Goal: Navigation & Orientation: Find specific page/section

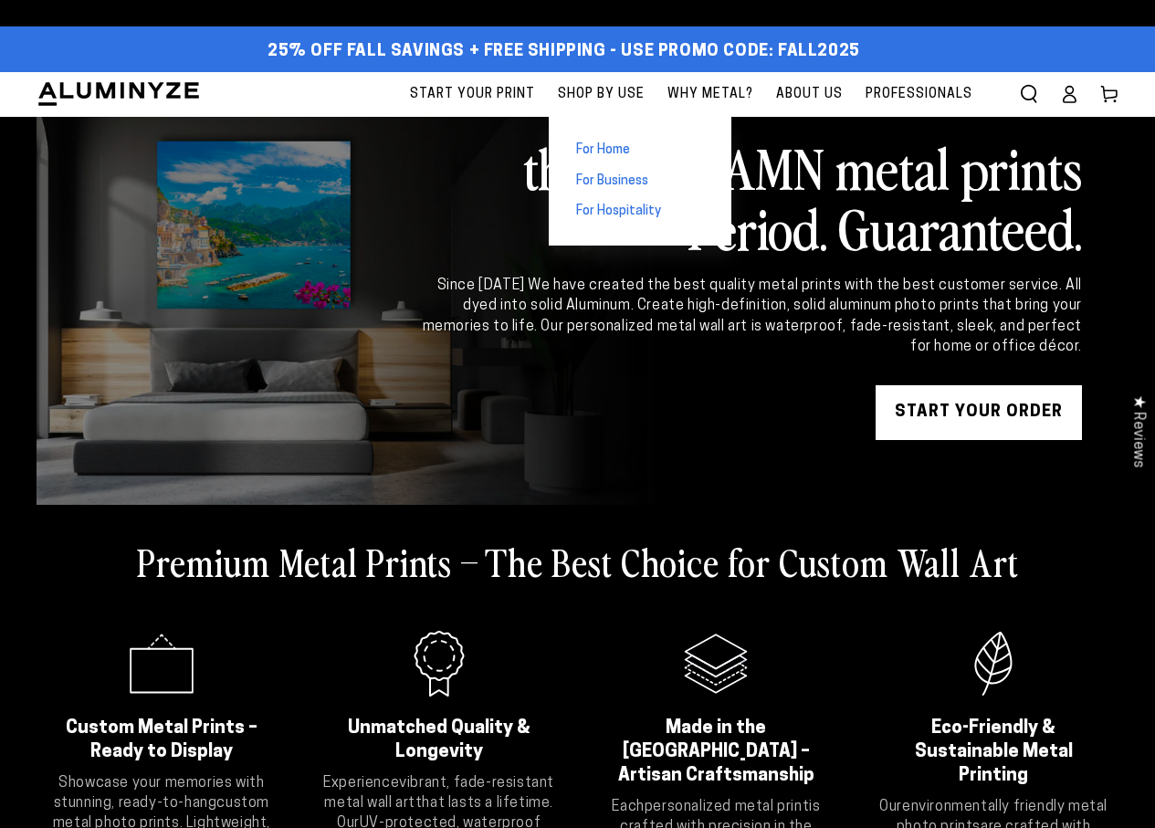
click at [603, 158] on span "For Home" at bounding box center [603, 151] width 54 height 18
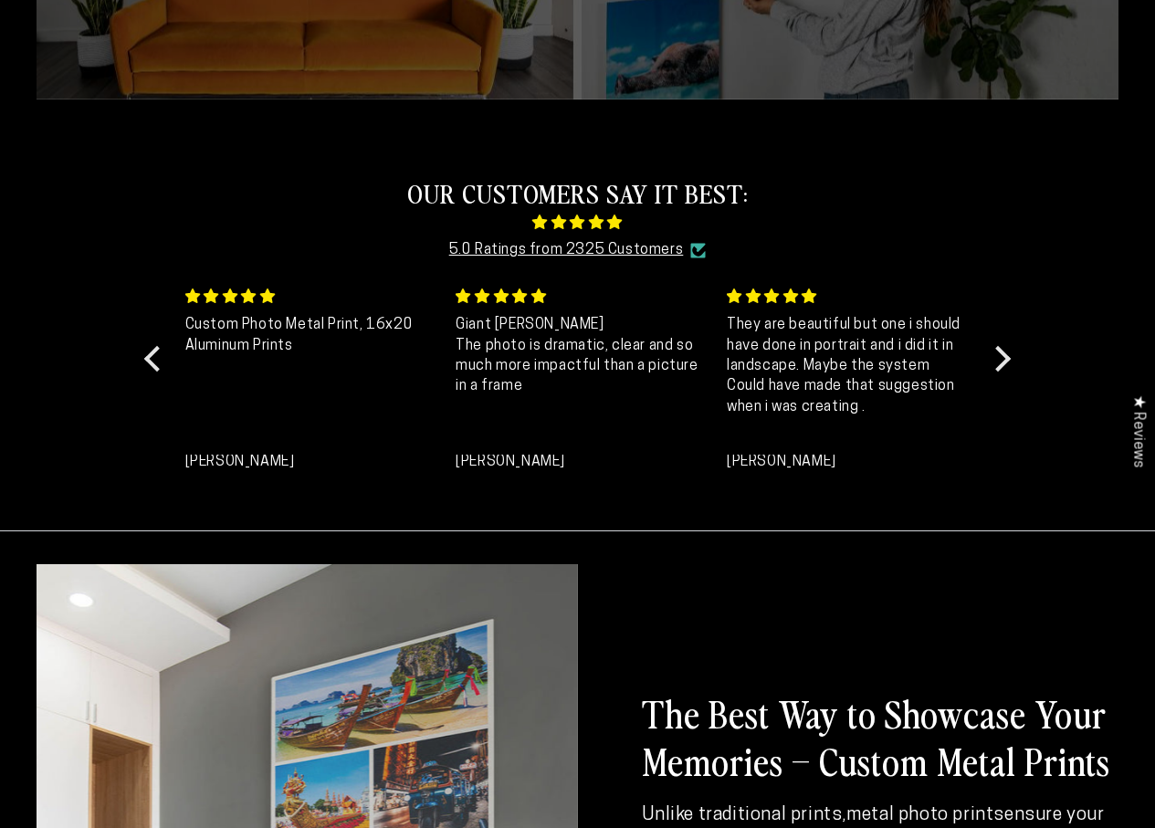
scroll to position [639, 0]
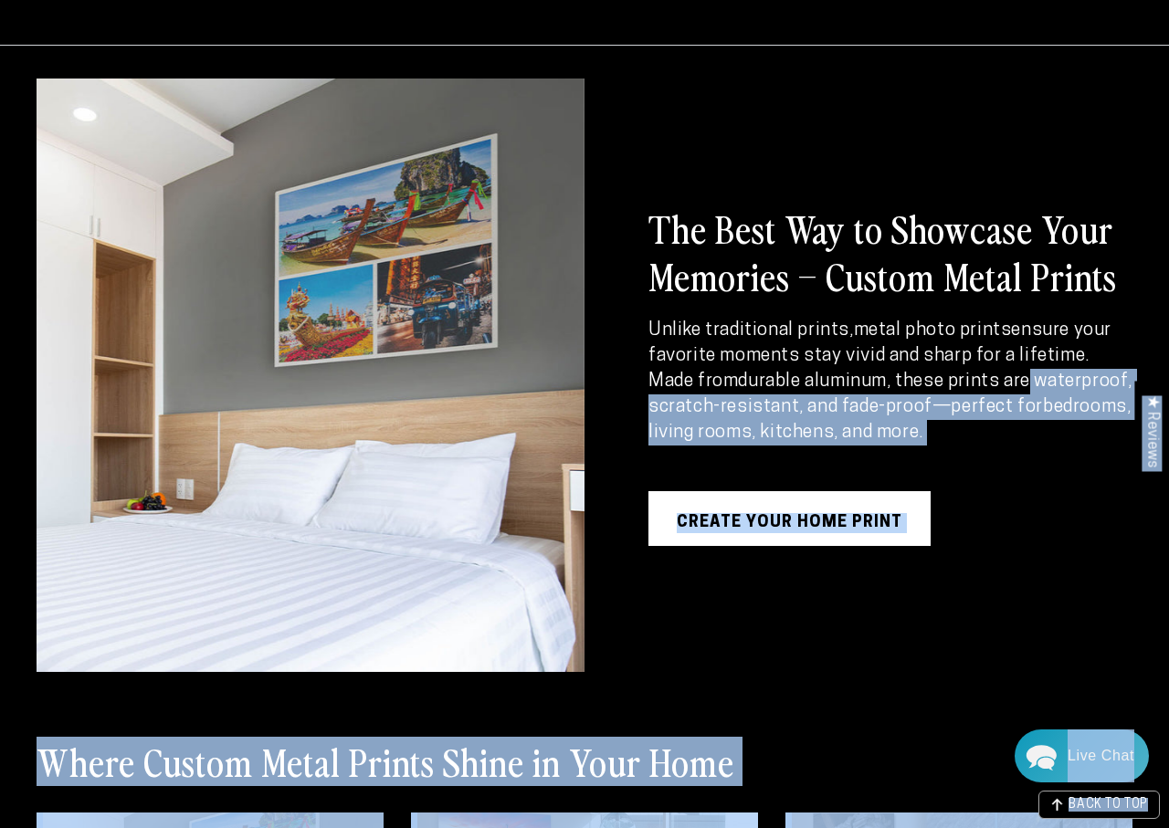
drag, startPoint x: 1168, startPoint y: 327, endPoint x: 1168, endPoint y: 385, distance: 57.5
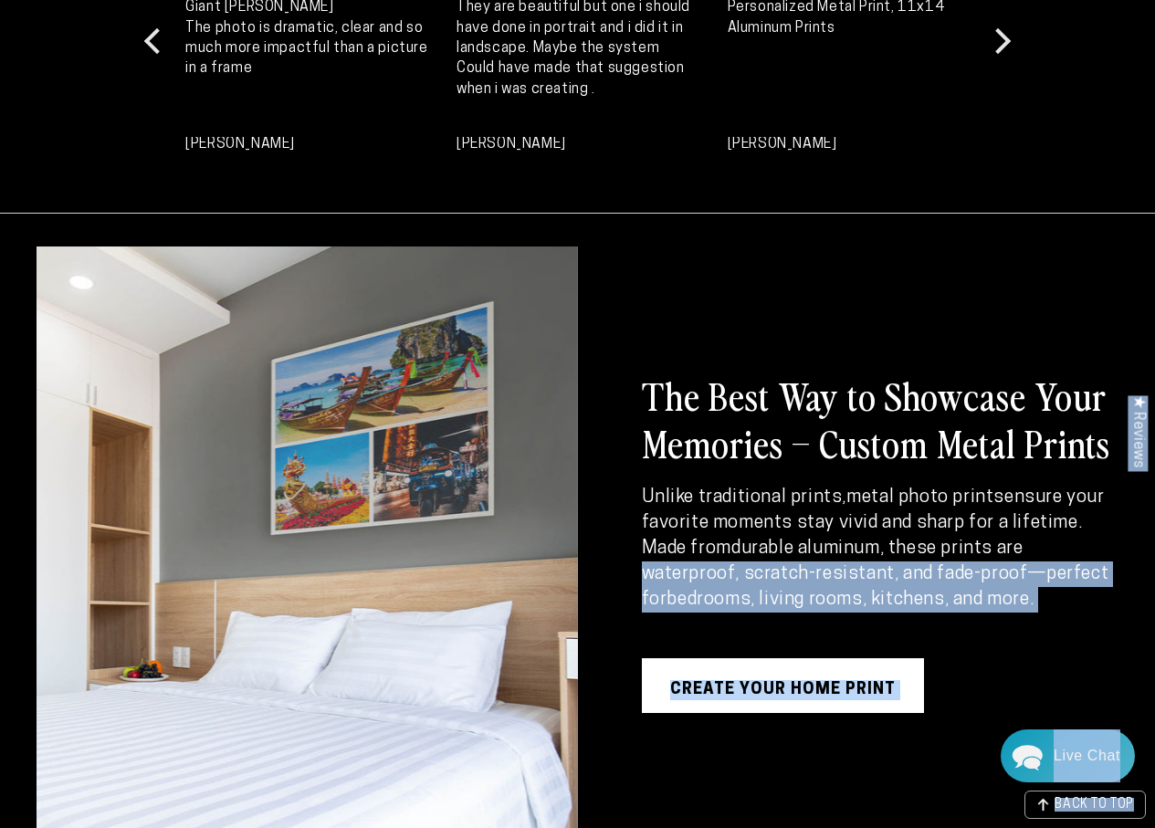
scroll to position [0, 0]
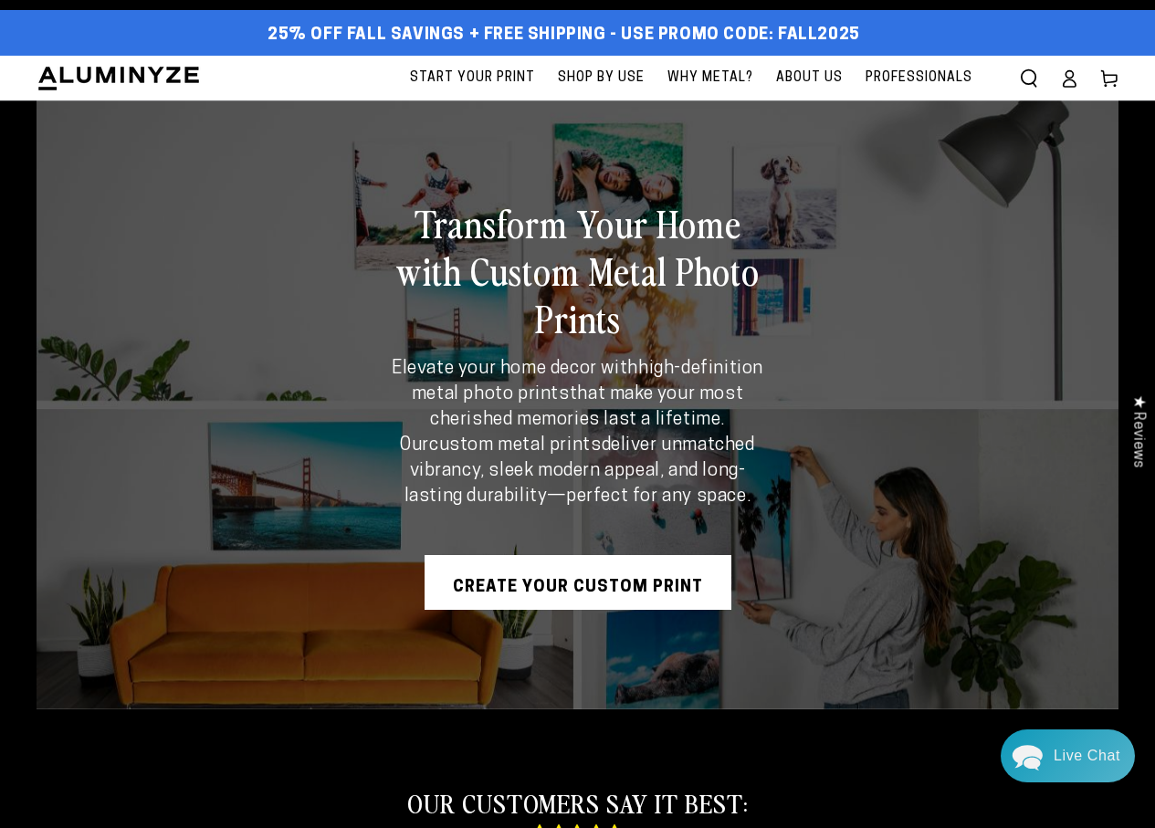
click at [951, 203] on div "Transform Your Home with Custom Metal Photo Prints Elevate your home decor with…" at bounding box center [578, 404] width 1082 height 609
